Goal: Entertainment & Leisure: Consume media (video, audio)

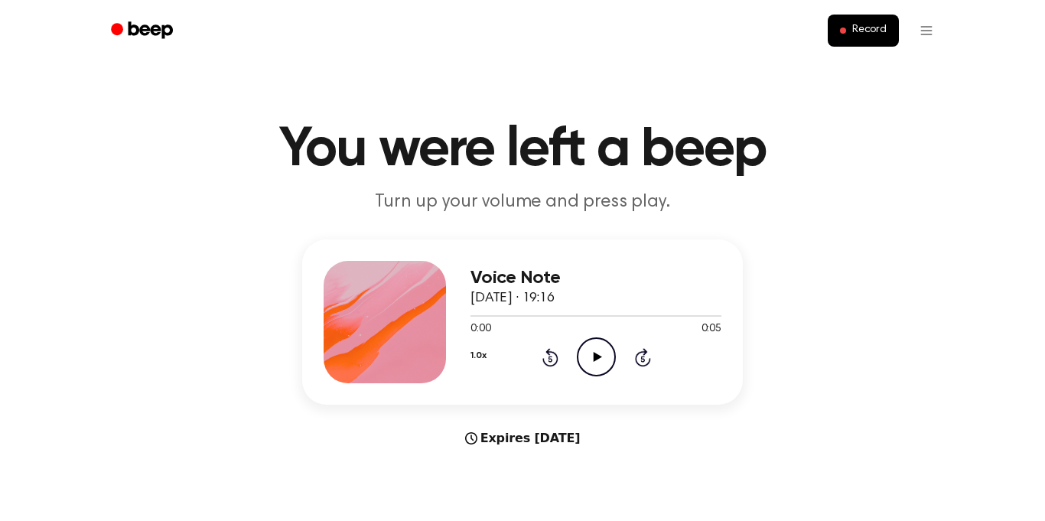
click at [584, 351] on icon "Play Audio" at bounding box center [596, 357] width 39 height 39
click at [584, 352] on icon "Play Audio" at bounding box center [596, 357] width 39 height 39
click at [585, 354] on icon "Play Audio" at bounding box center [596, 357] width 39 height 39
click at [588, 348] on icon "Play Audio" at bounding box center [596, 357] width 39 height 39
click at [598, 357] on icon at bounding box center [596, 357] width 7 height 10
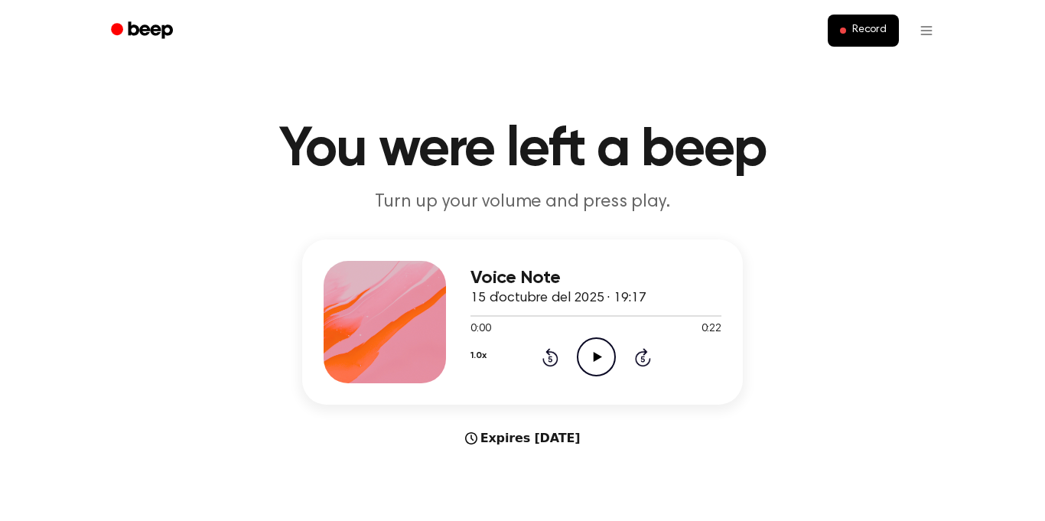
click at [605, 364] on icon "Play Audio" at bounding box center [596, 357] width 39 height 39
